Goal: Transaction & Acquisition: Book appointment/travel/reservation

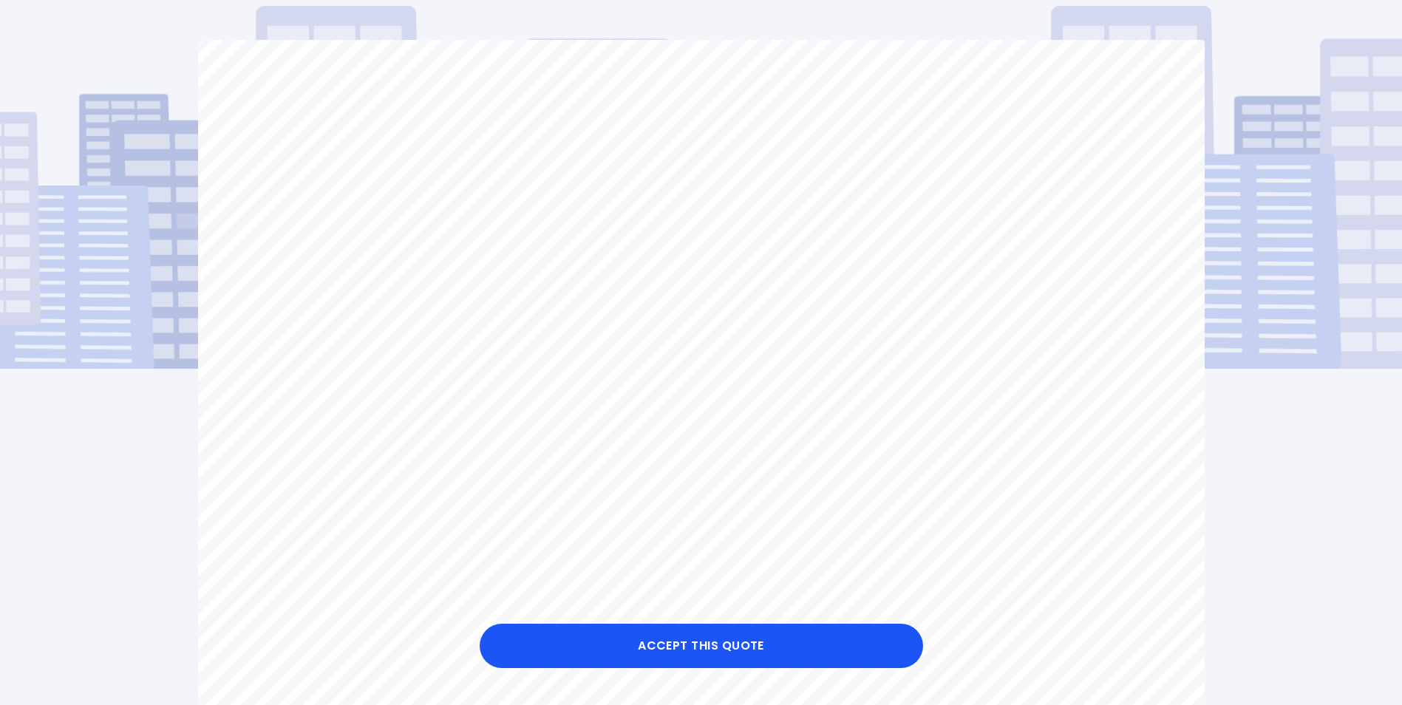
scroll to position [74, 0]
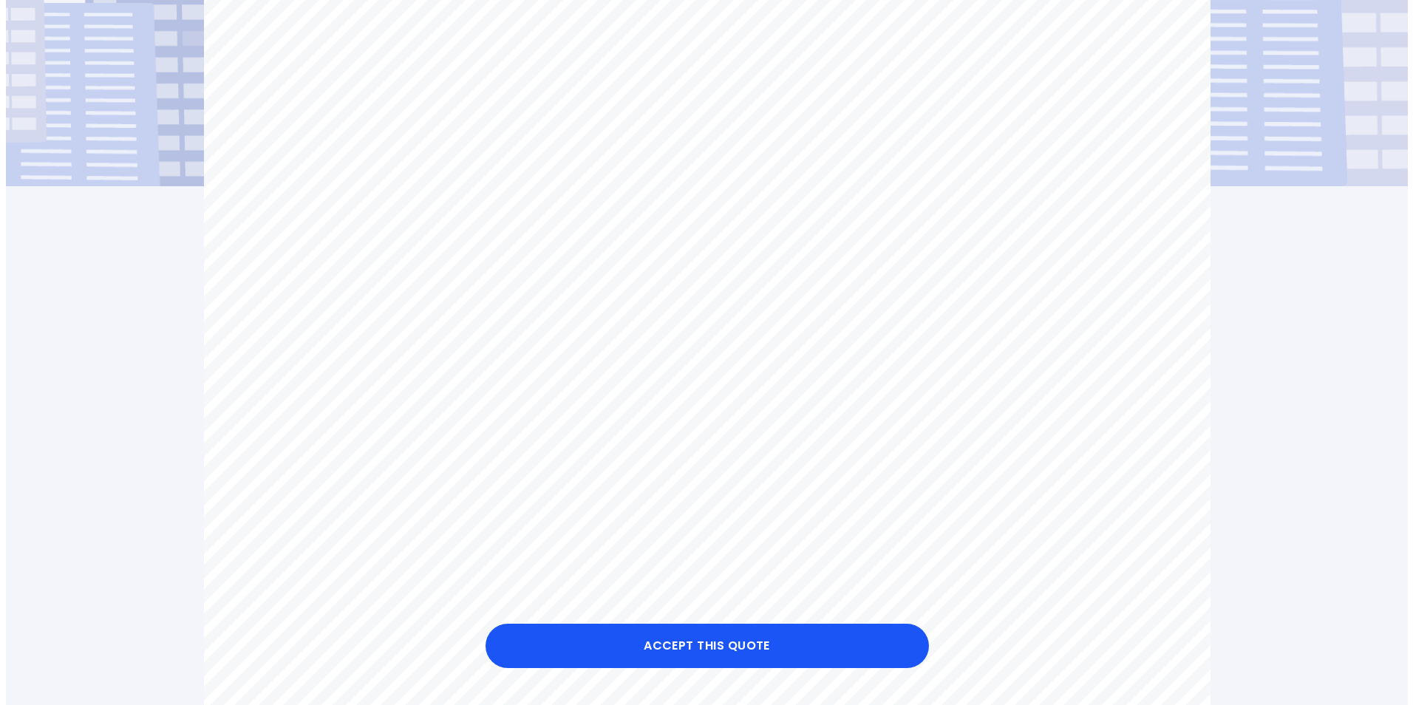
scroll to position [296, 0]
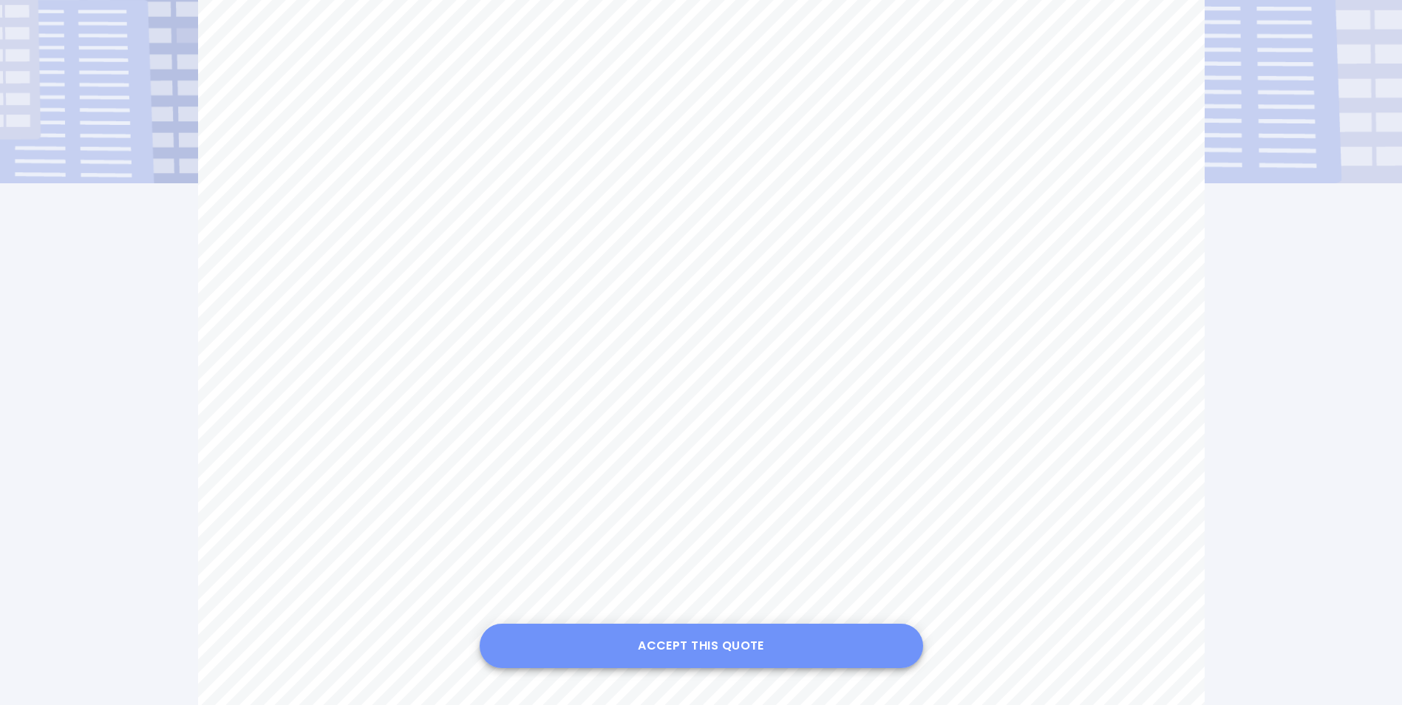
click at [673, 643] on button "Accept this Quote" at bounding box center [701, 646] width 443 height 44
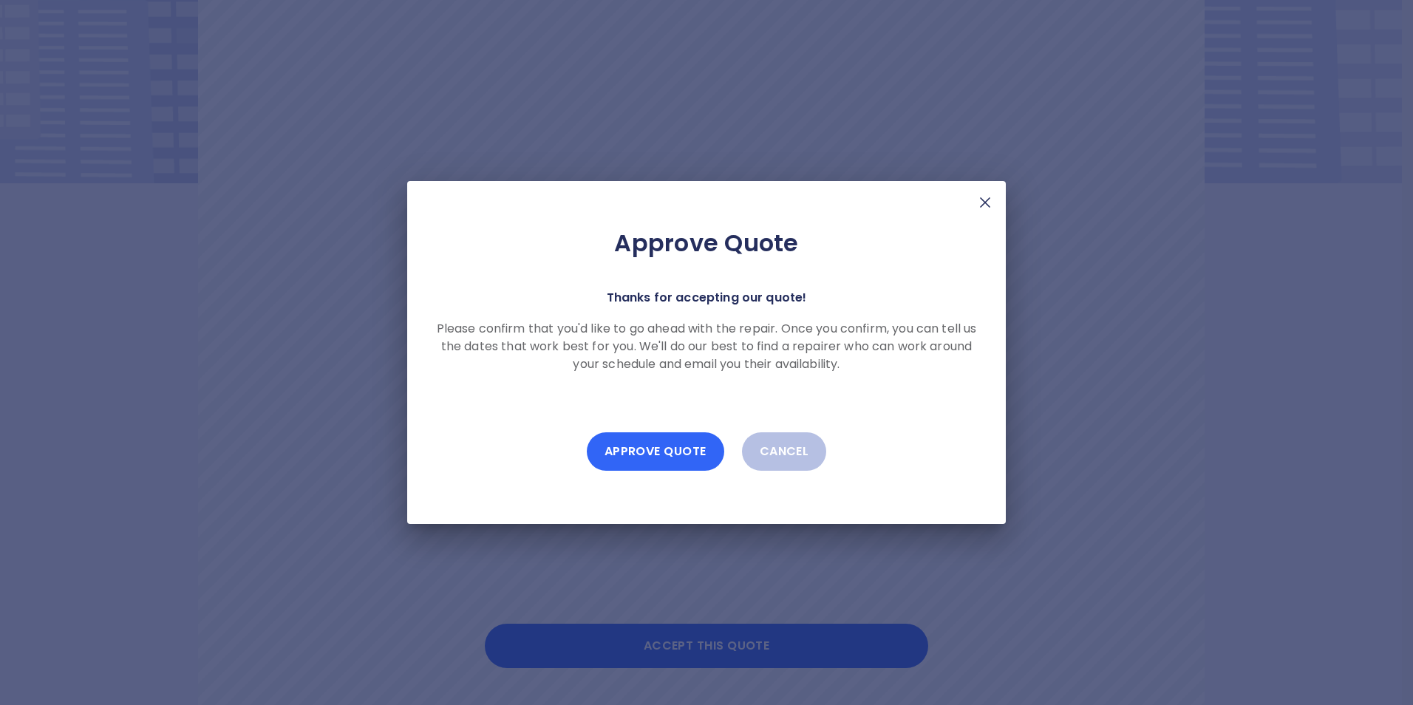
click at [643, 448] on button "Approve Quote" at bounding box center [655, 451] width 137 height 38
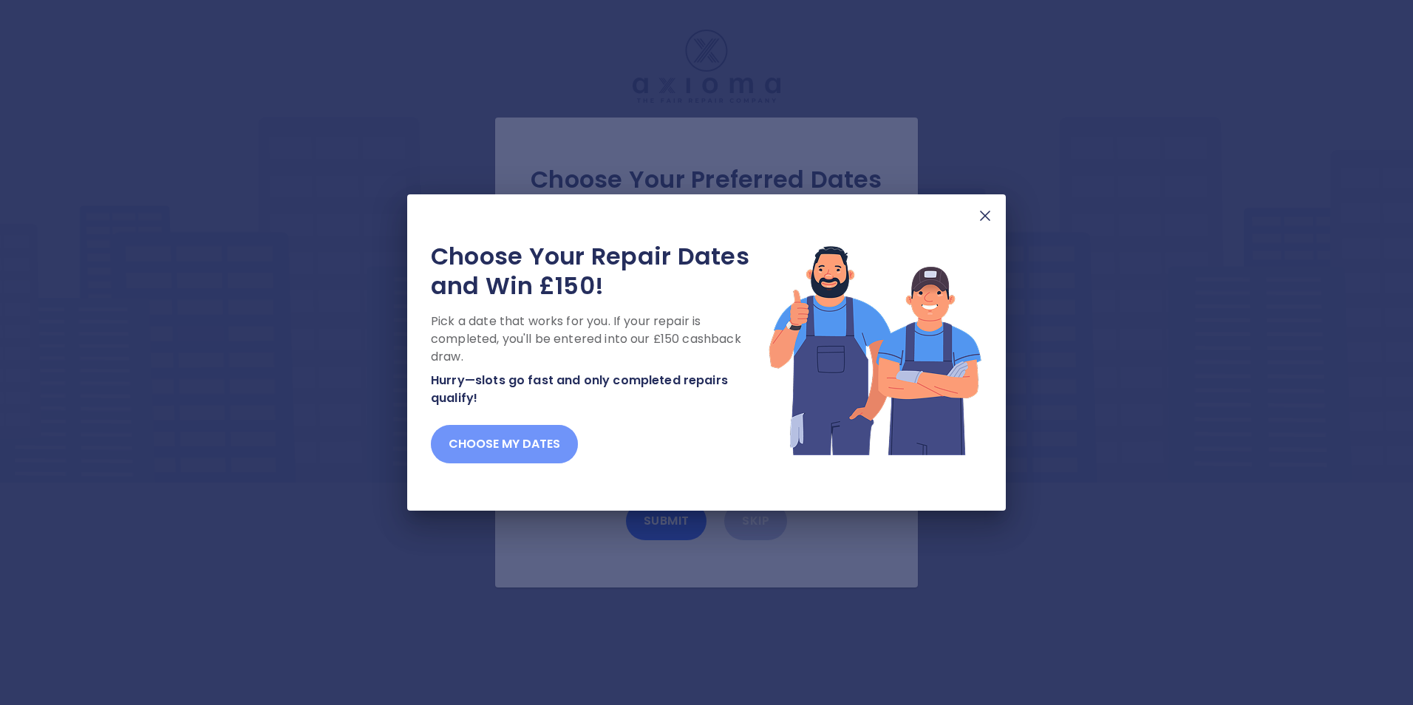
click at [494, 440] on button "Choose my dates" at bounding box center [504, 444] width 147 height 38
click at [520, 439] on button "Choose my dates" at bounding box center [504, 444] width 147 height 38
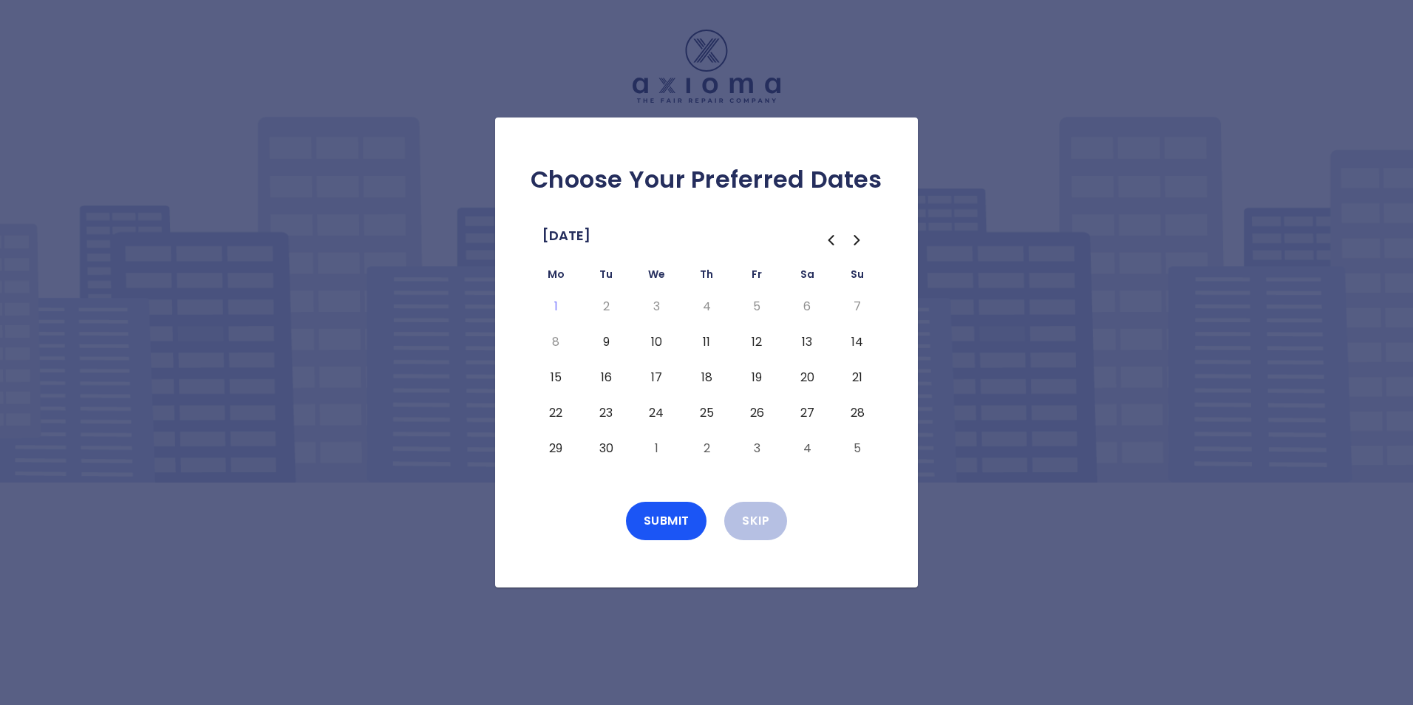
click at [606, 341] on button "9" at bounding box center [606, 342] width 27 height 24
click at [657, 344] on button "10" at bounding box center [656, 342] width 27 height 24
click at [704, 341] on button "11" at bounding box center [706, 342] width 27 height 24
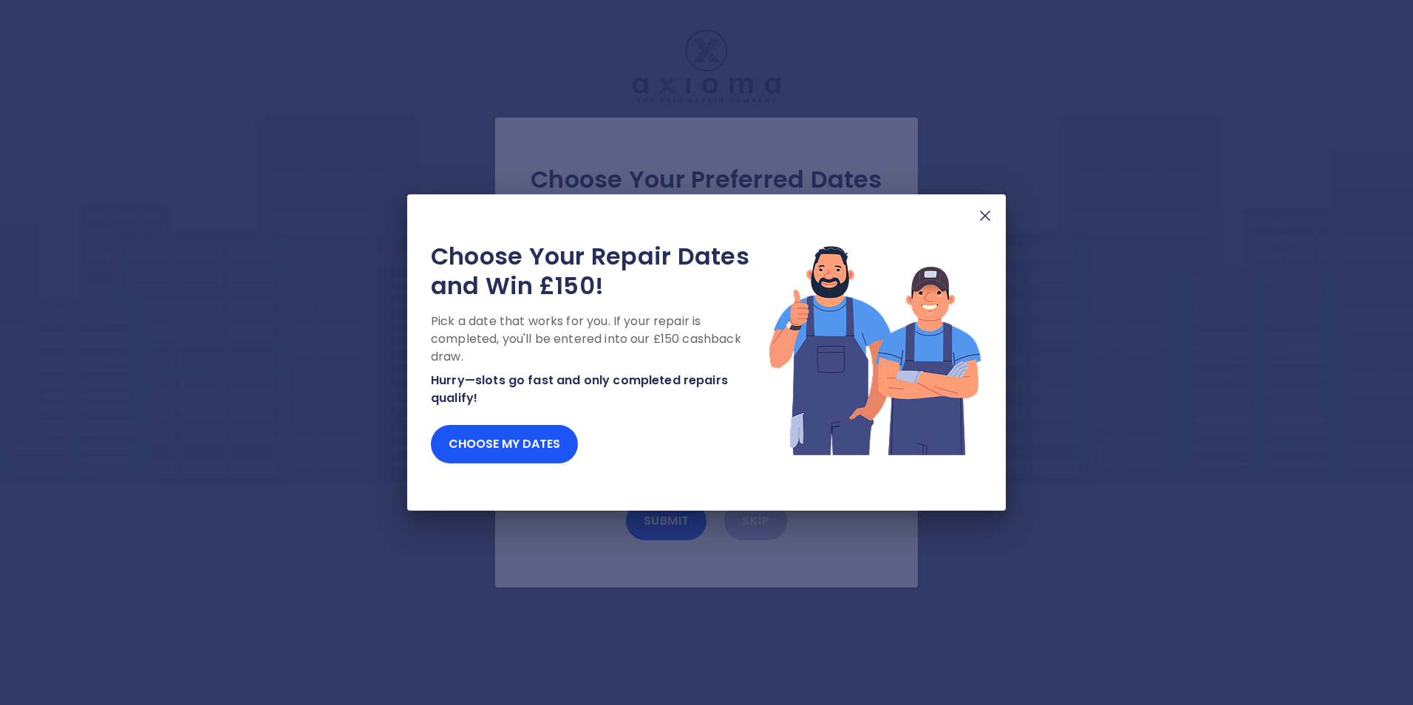
click at [985, 213] on img at bounding box center [985, 216] width 18 height 18
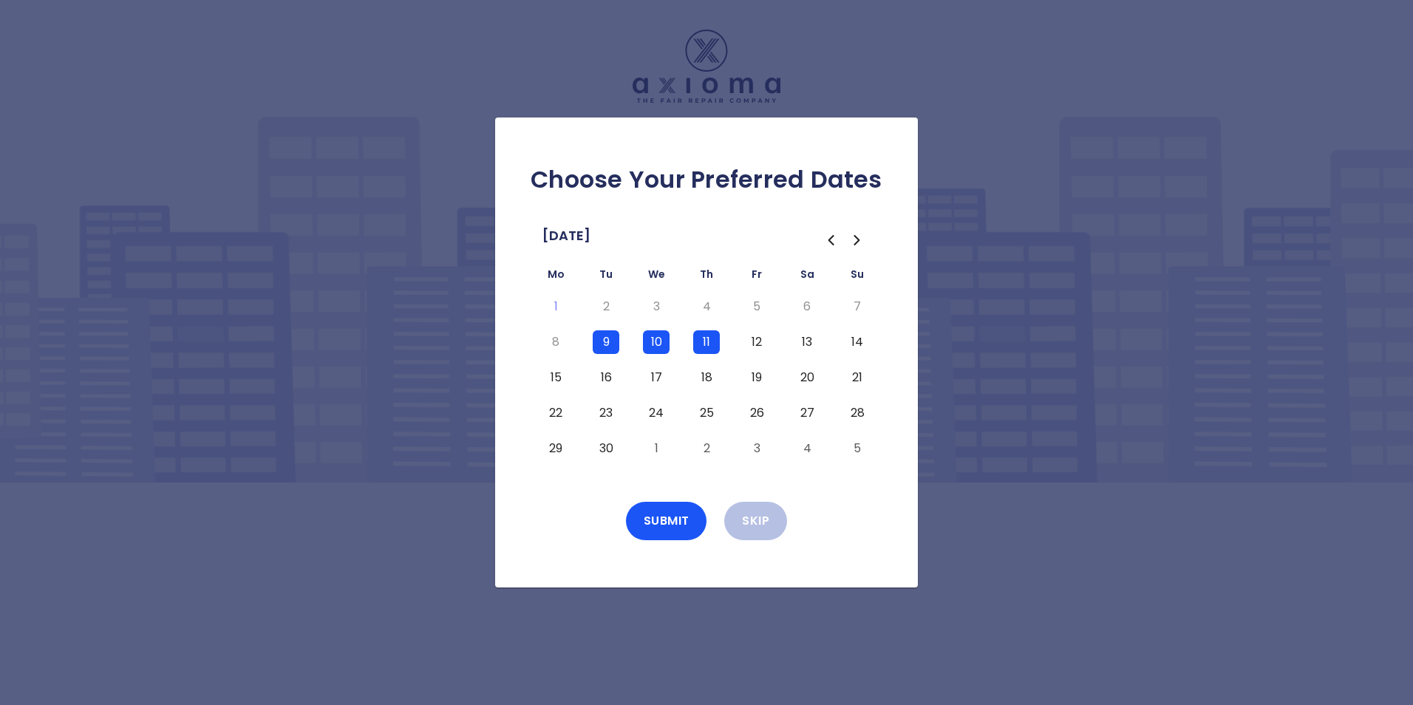
click at [554, 375] on button "15" at bounding box center [555, 378] width 27 height 24
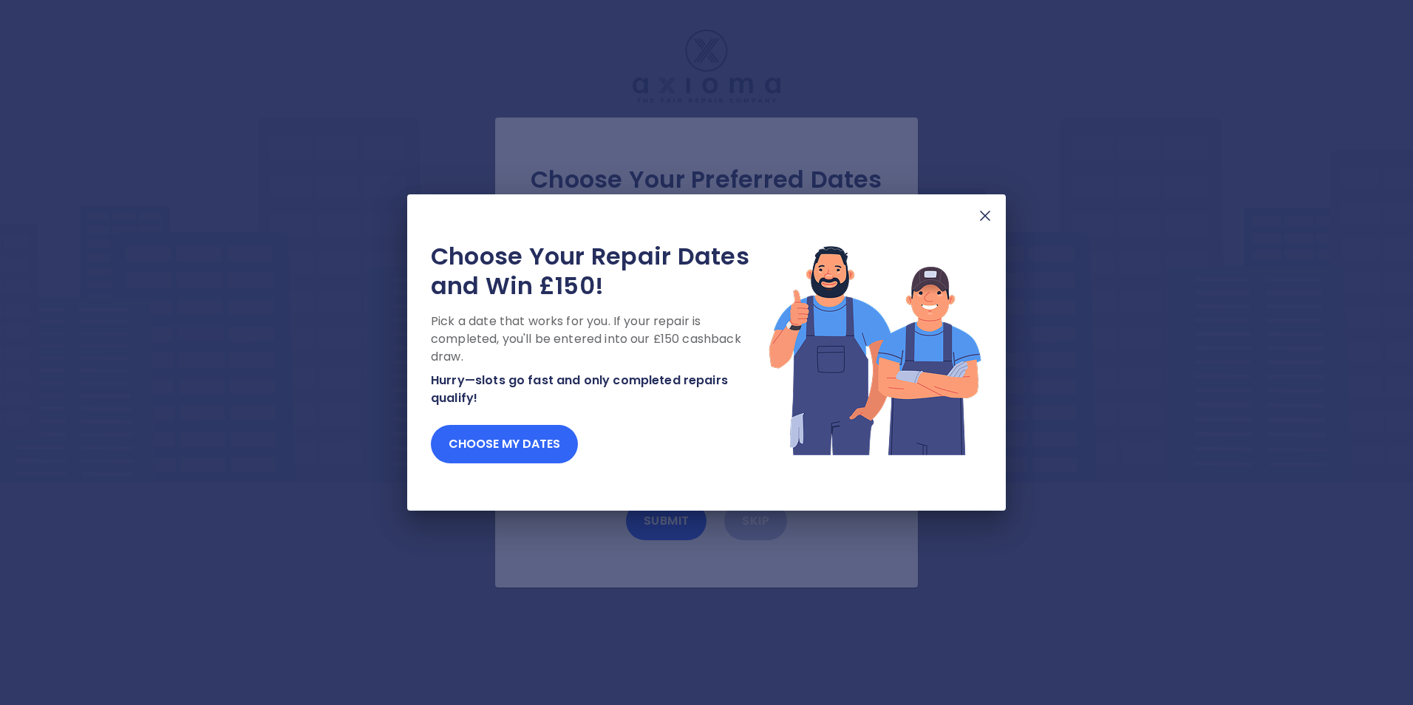
click at [533, 441] on button "Choose my dates" at bounding box center [504, 444] width 147 height 38
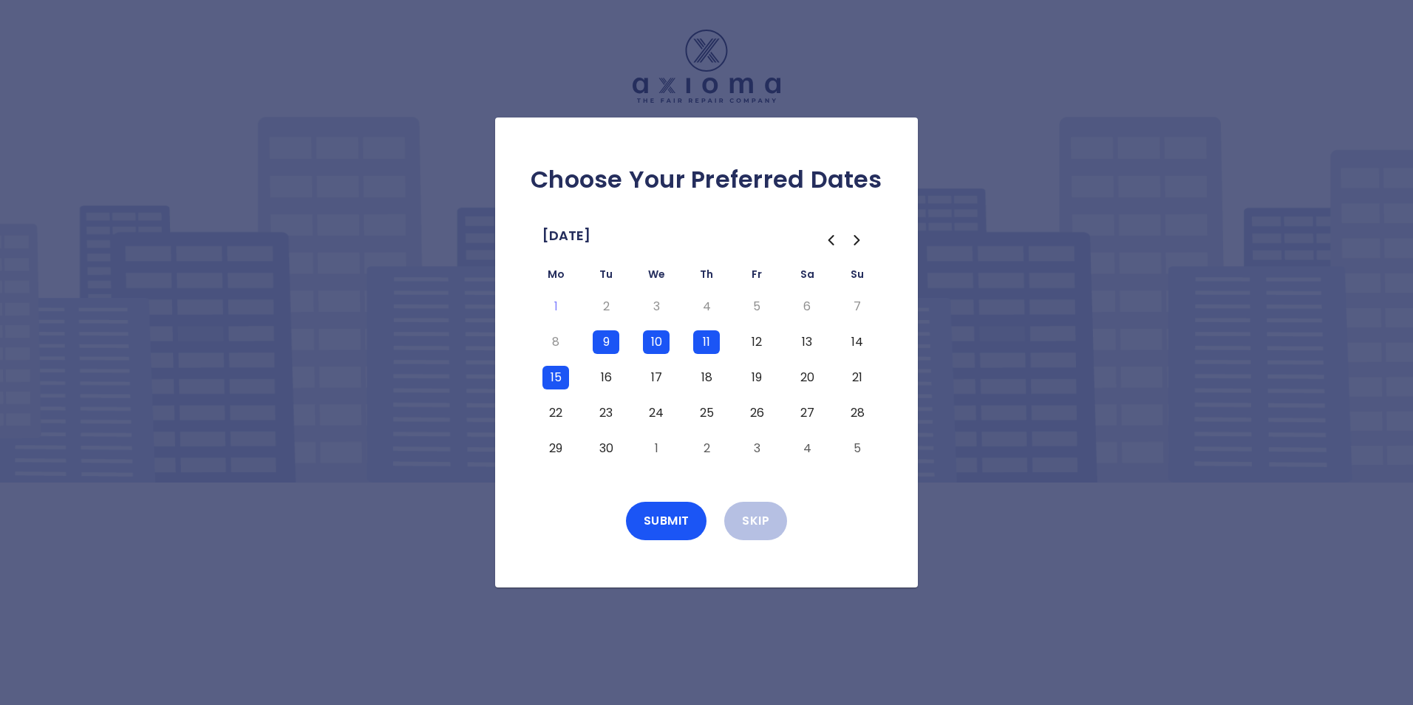
click at [606, 376] on button "16" at bounding box center [606, 378] width 27 height 24
click at [673, 514] on button "Submit" at bounding box center [666, 521] width 81 height 38
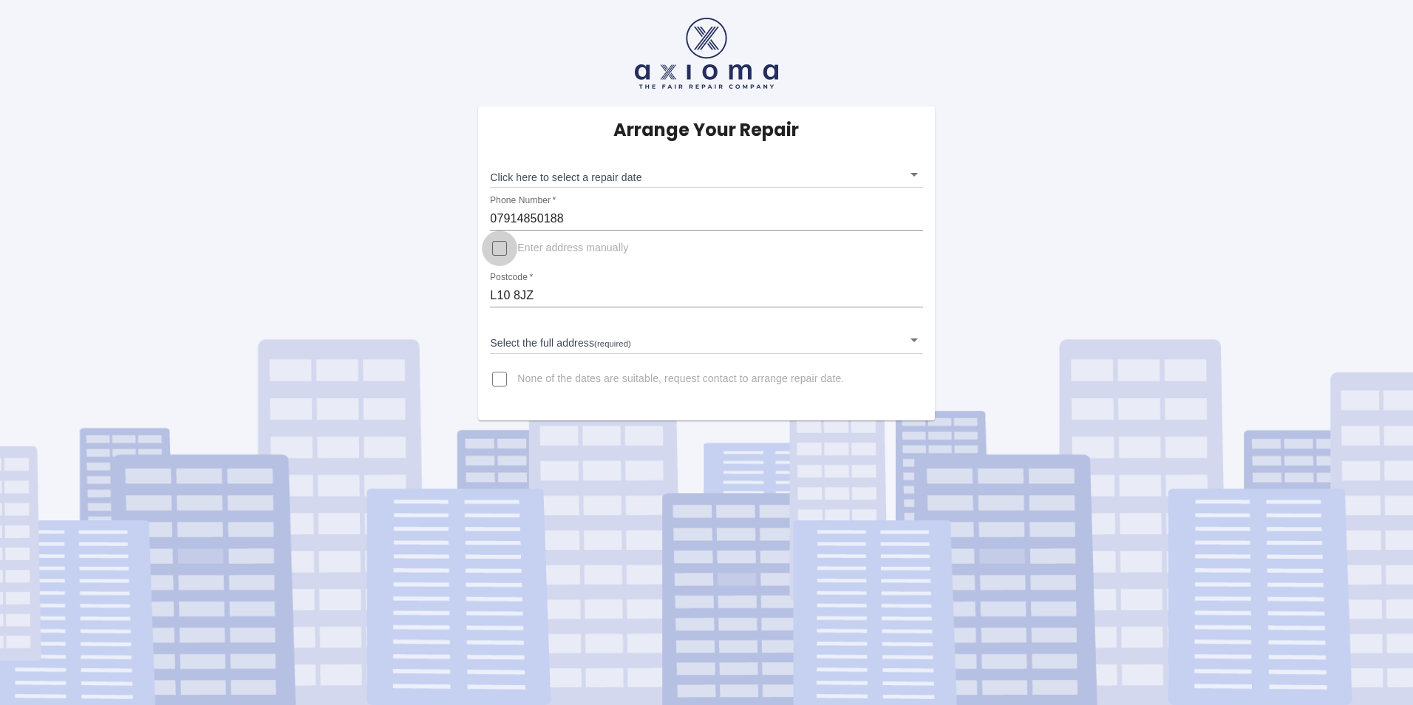
click at [500, 251] on input "Enter address manually" at bounding box center [499, 248] width 35 height 35
checkbox input "true"
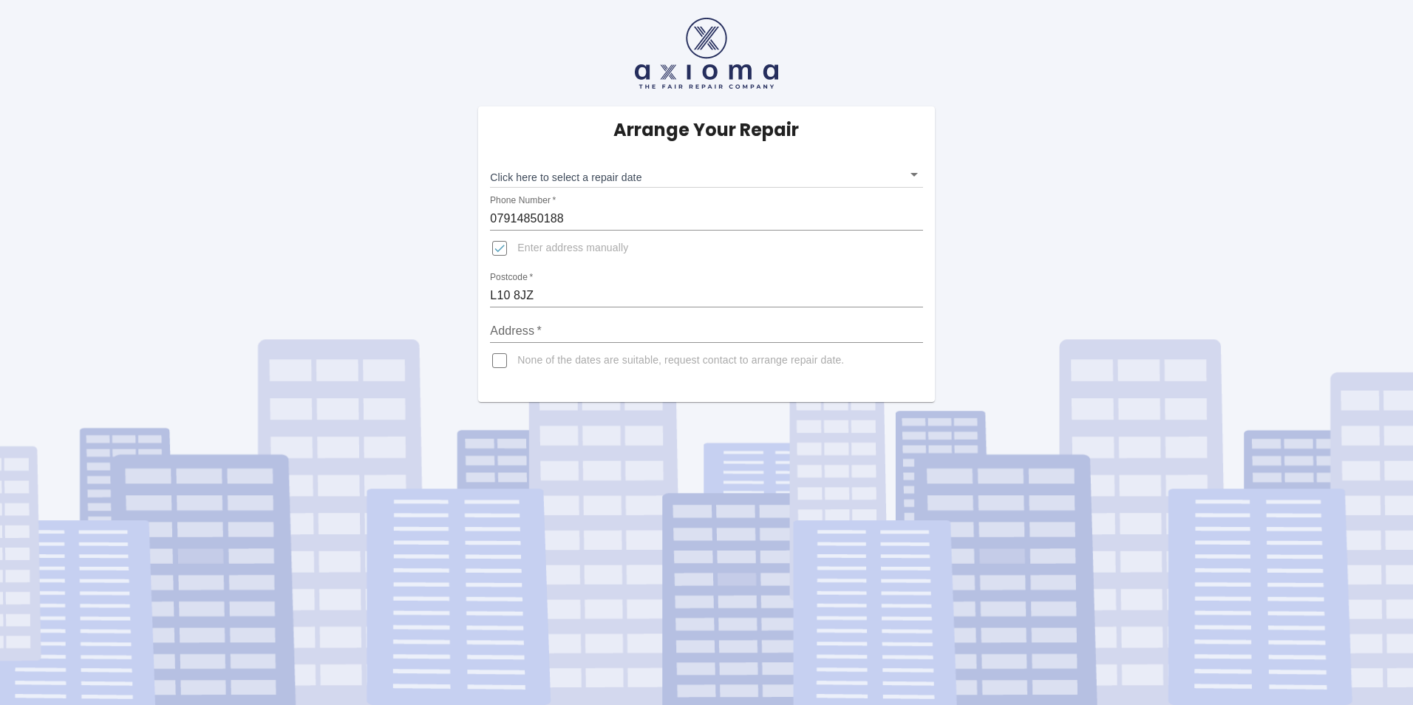
click at [551, 330] on input "Address   *" at bounding box center [706, 331] width 432 height 24
type input "30 Charterhouse Drive"
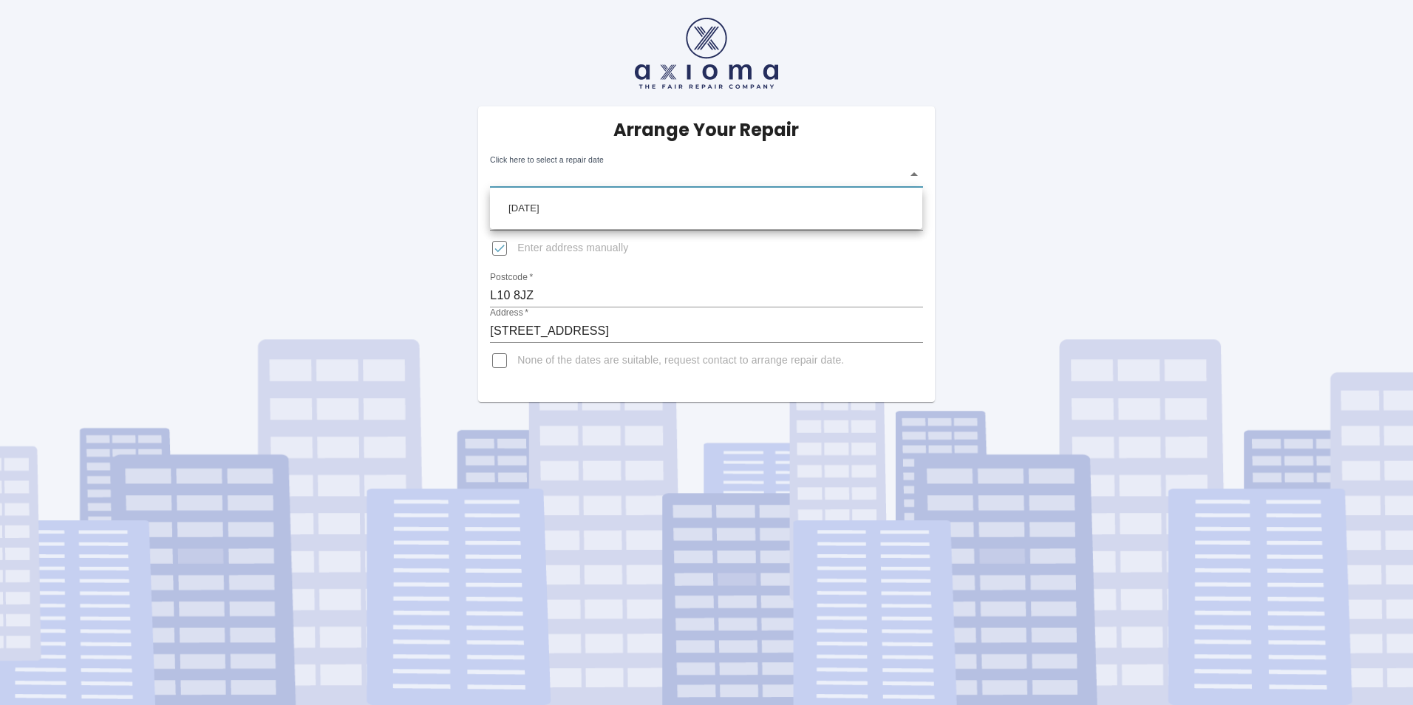
click at [914, 174] on body "Arrange Your Repair Click here to select a repair date ​ Phone Number   * 07914…" at bounding box center [706, 352] width 1413 height 705
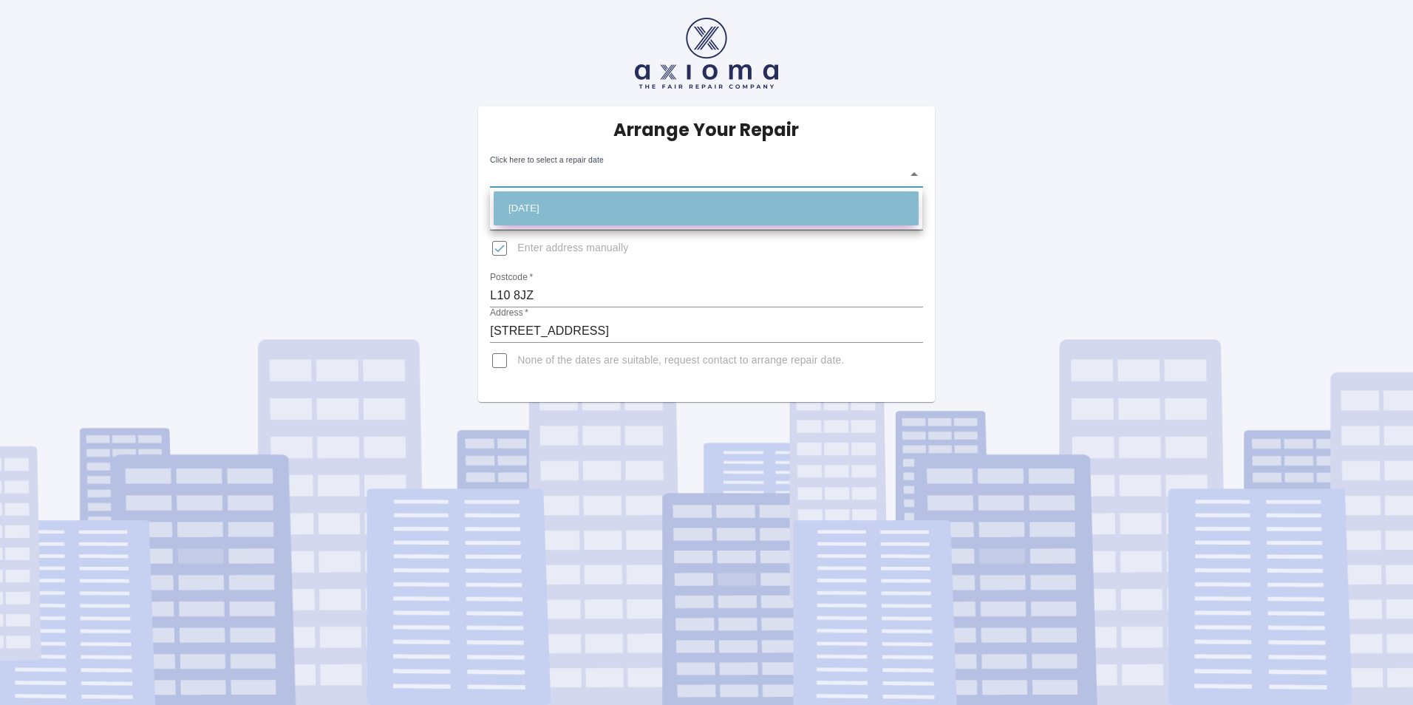
click at [845, 202] on li "Wed Sep 10 2025" at bounding box center [706, 208] width 425 height 34
type input "2025-09-10T00:00:00.000Z"
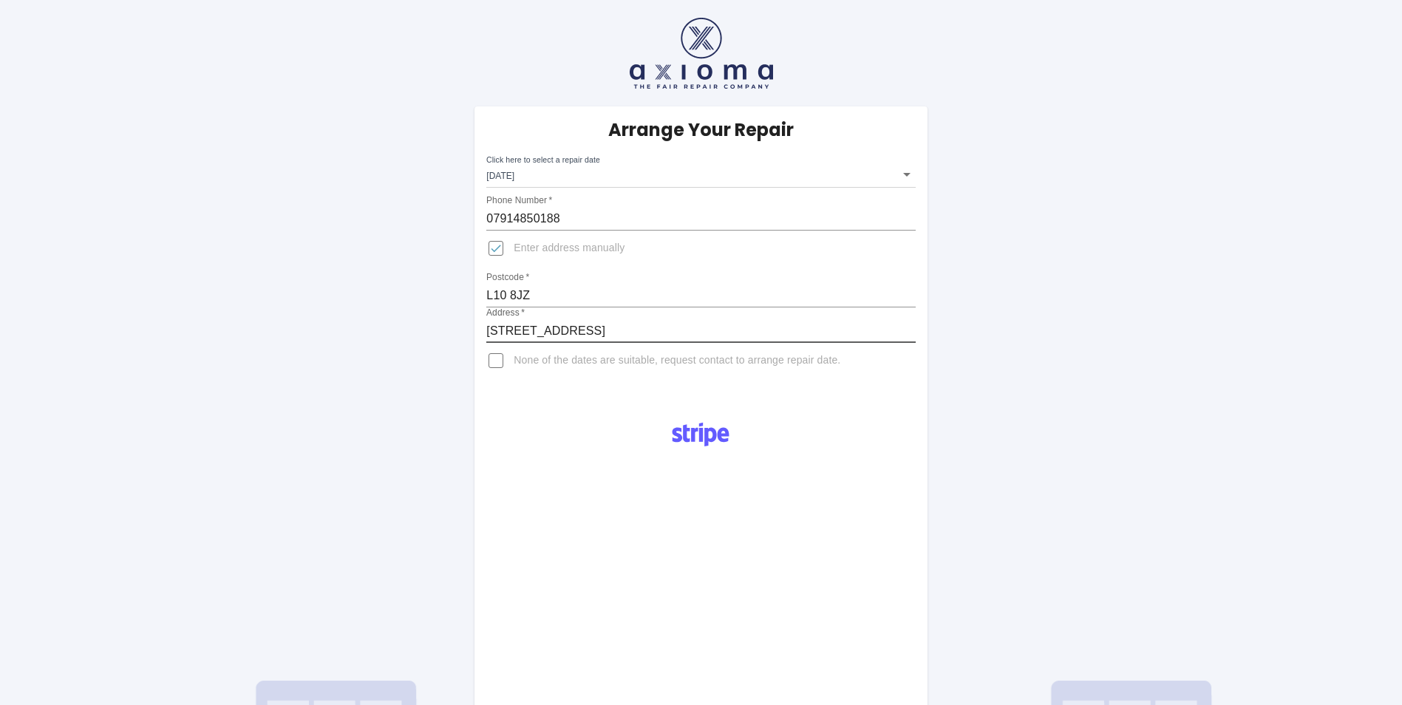
click at [603, 331] on input "30 Charterhouse Drive" at bounding box center [700, 331] width 429 height 24
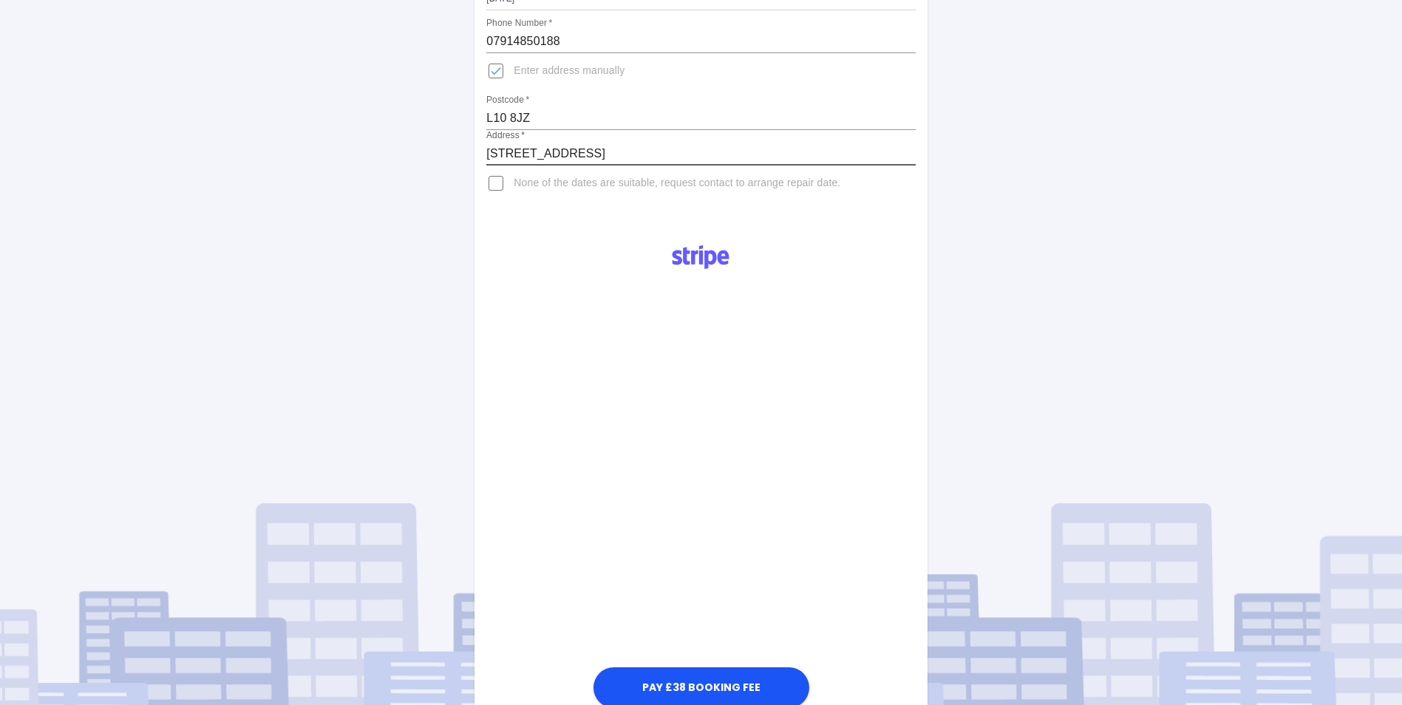
scroll to position [222, 0]
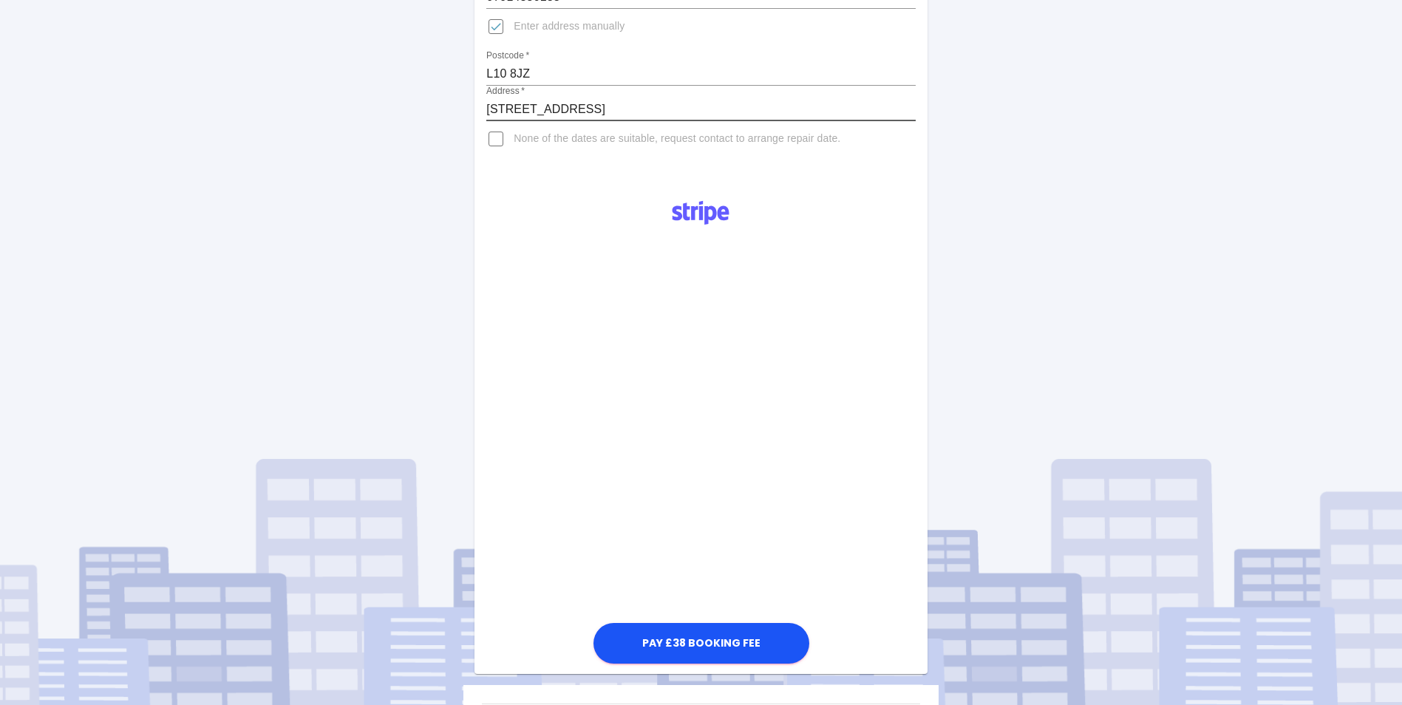
type input "30 Charterhouse Drive, Aintree Village, Liverpool"
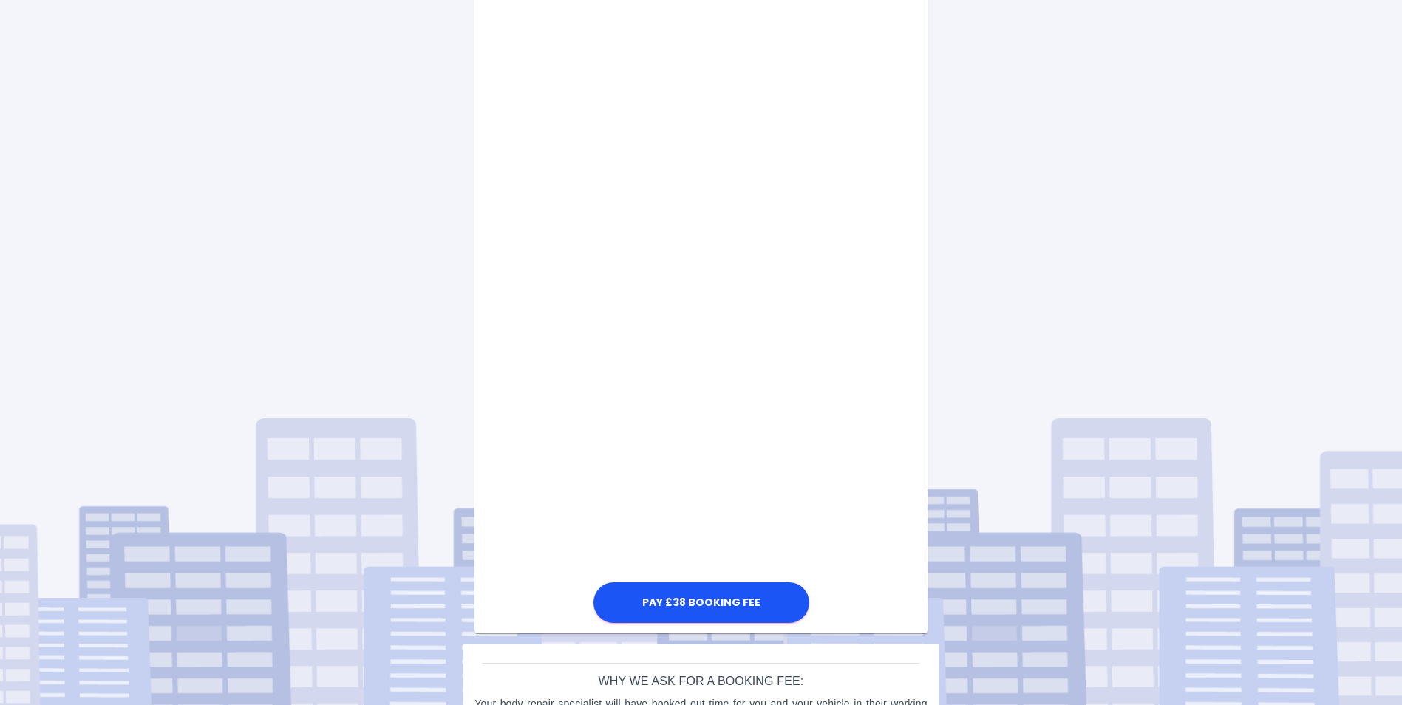
scroll to position [591, 0]
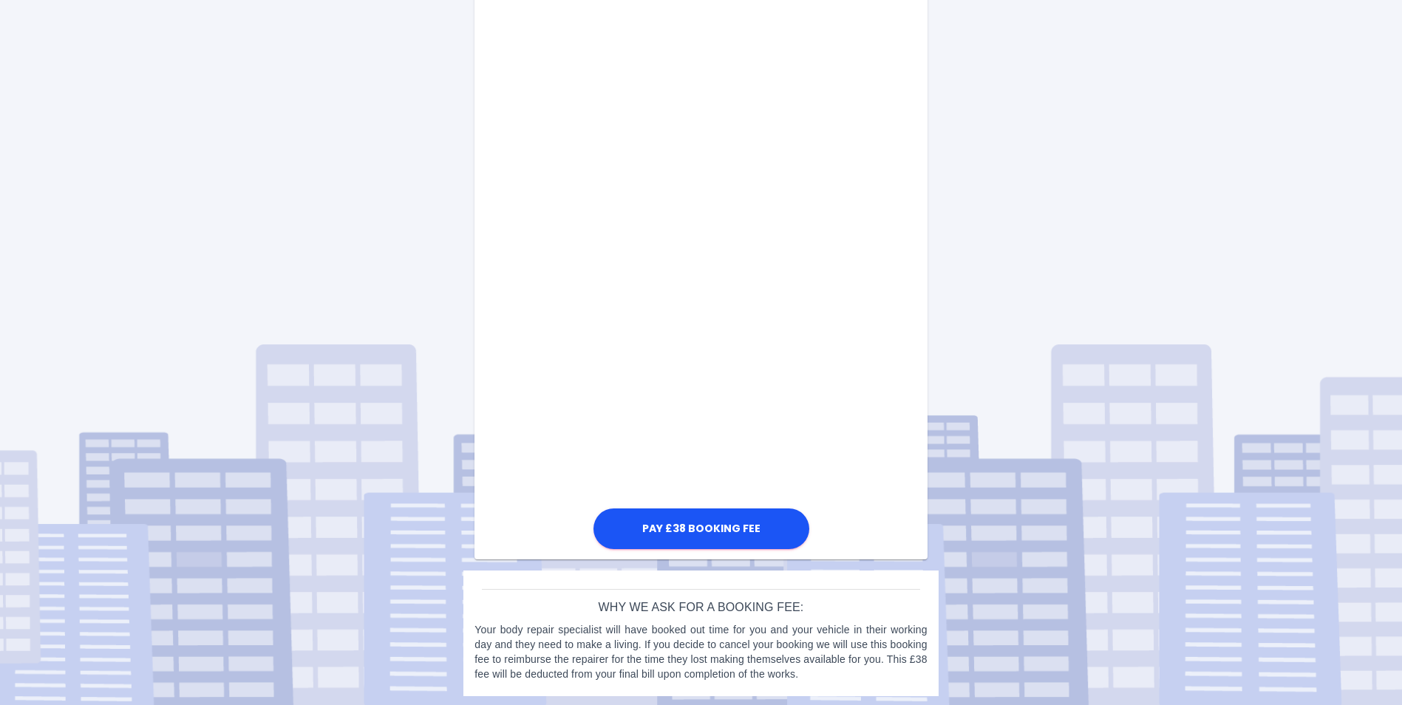
click at [538, 394] on div "Pay £38 Booking Fee" at bounding box center [700, 185] width 452 height 734
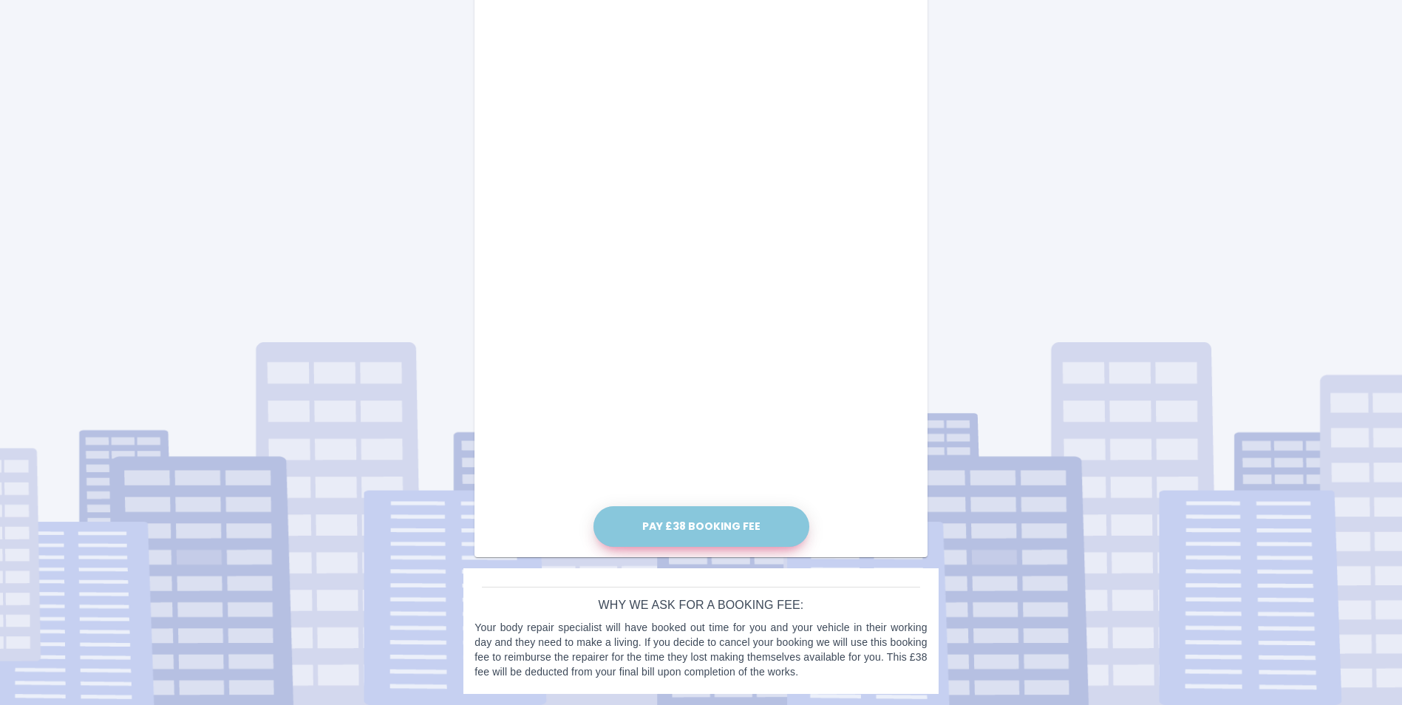
click at [683, 522] on button "Pay £38 Booking Fee" at bounding box center [701, 526] width 216 height 41
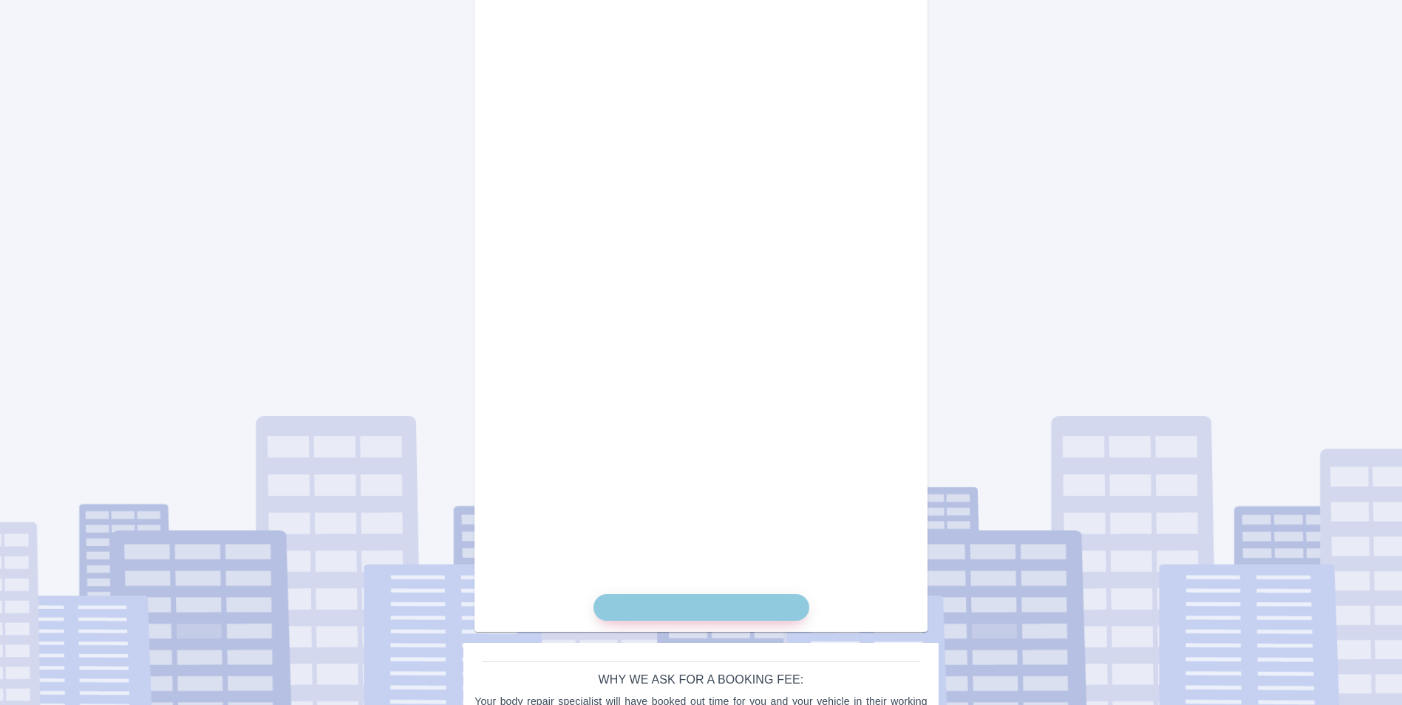
scroll to position [432, 0]
